Goal: Find specific page/section: Find specific page/section

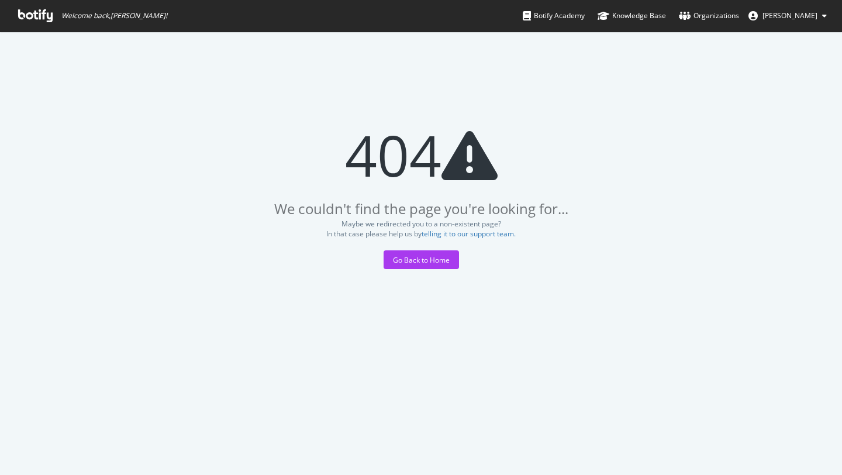
click at [43, 14] on icon at bounding box center [35, 15] width 34 height 13
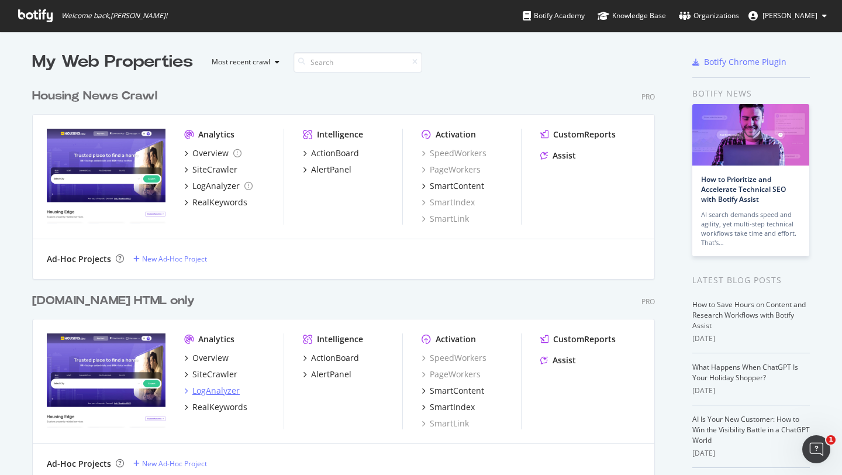
click at [213, 388] on div "LogAnalyzer" at bounding box center [215, 391] width 47 height 12
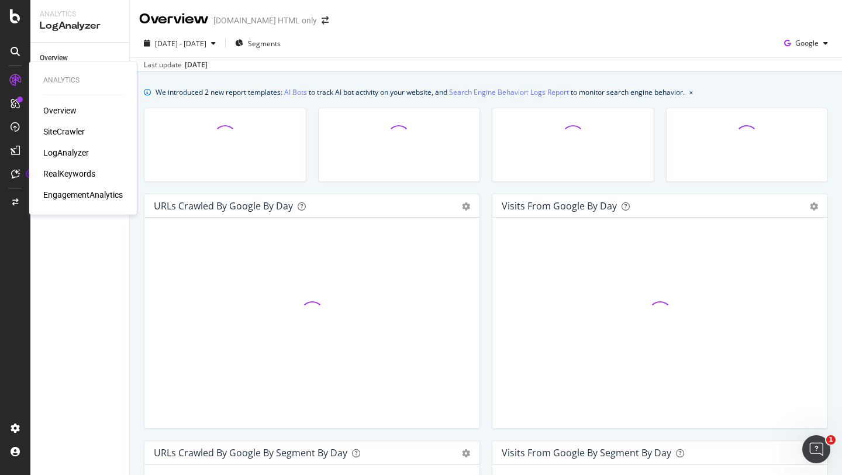
click at [65, 151] on div "LogAnalyzer" at bounding box center [66, 153] width 46 height 12
